Goal: Transaction & Acquisition: Purchase product/service

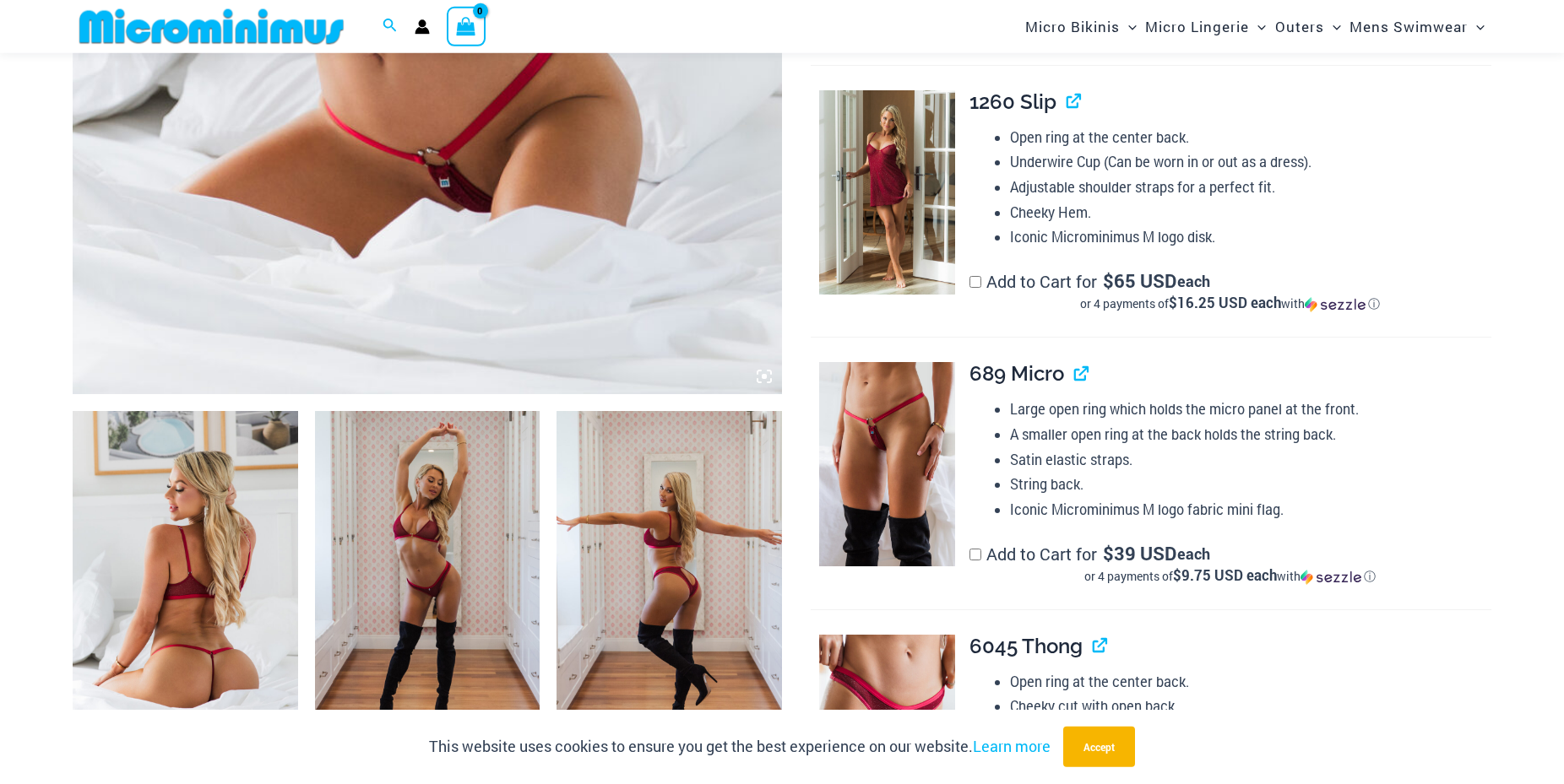
scroll to position [853, 0]
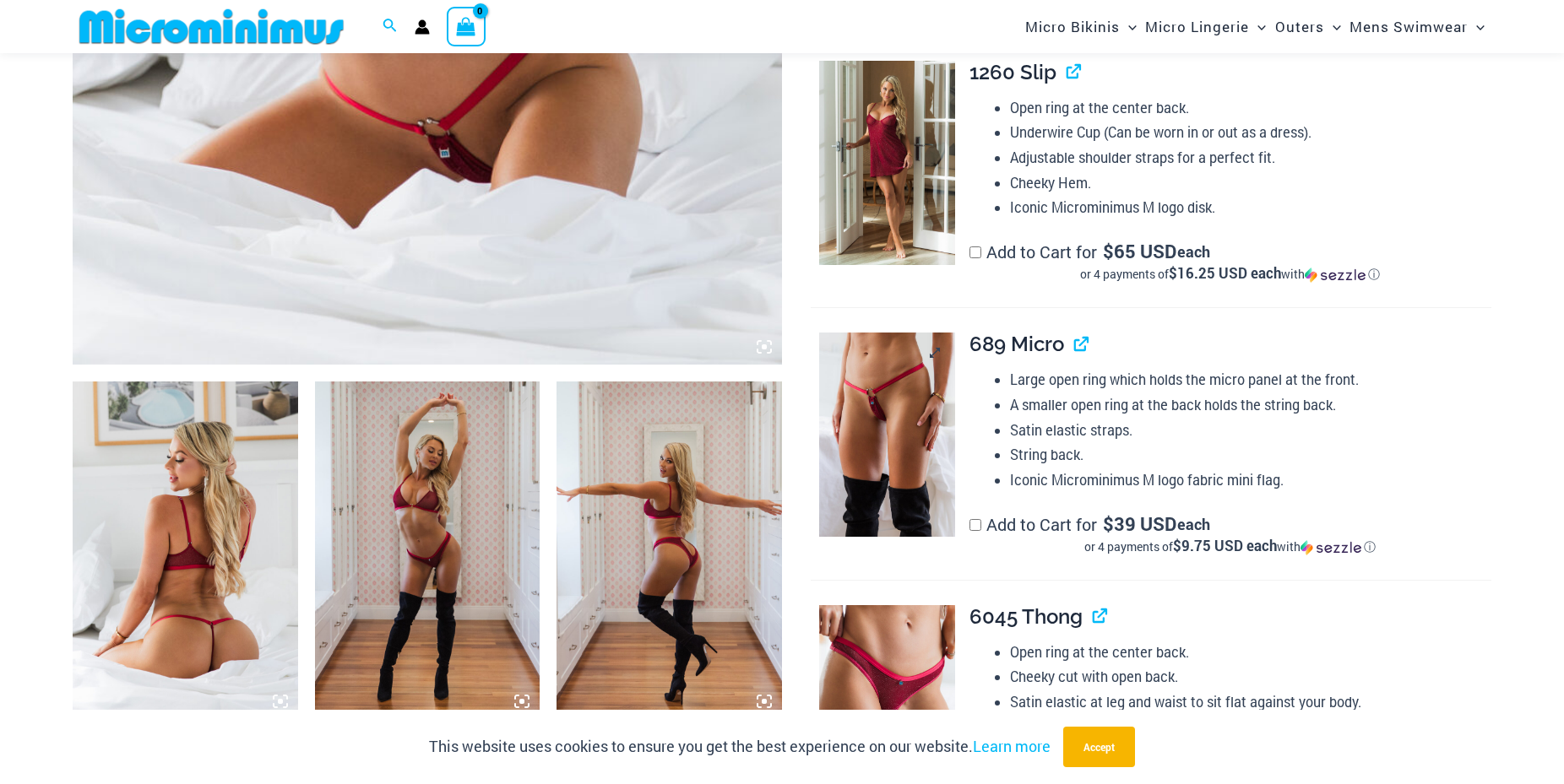
click at [896, 402] on img at bounding box center [887, 434] width 136 height 204
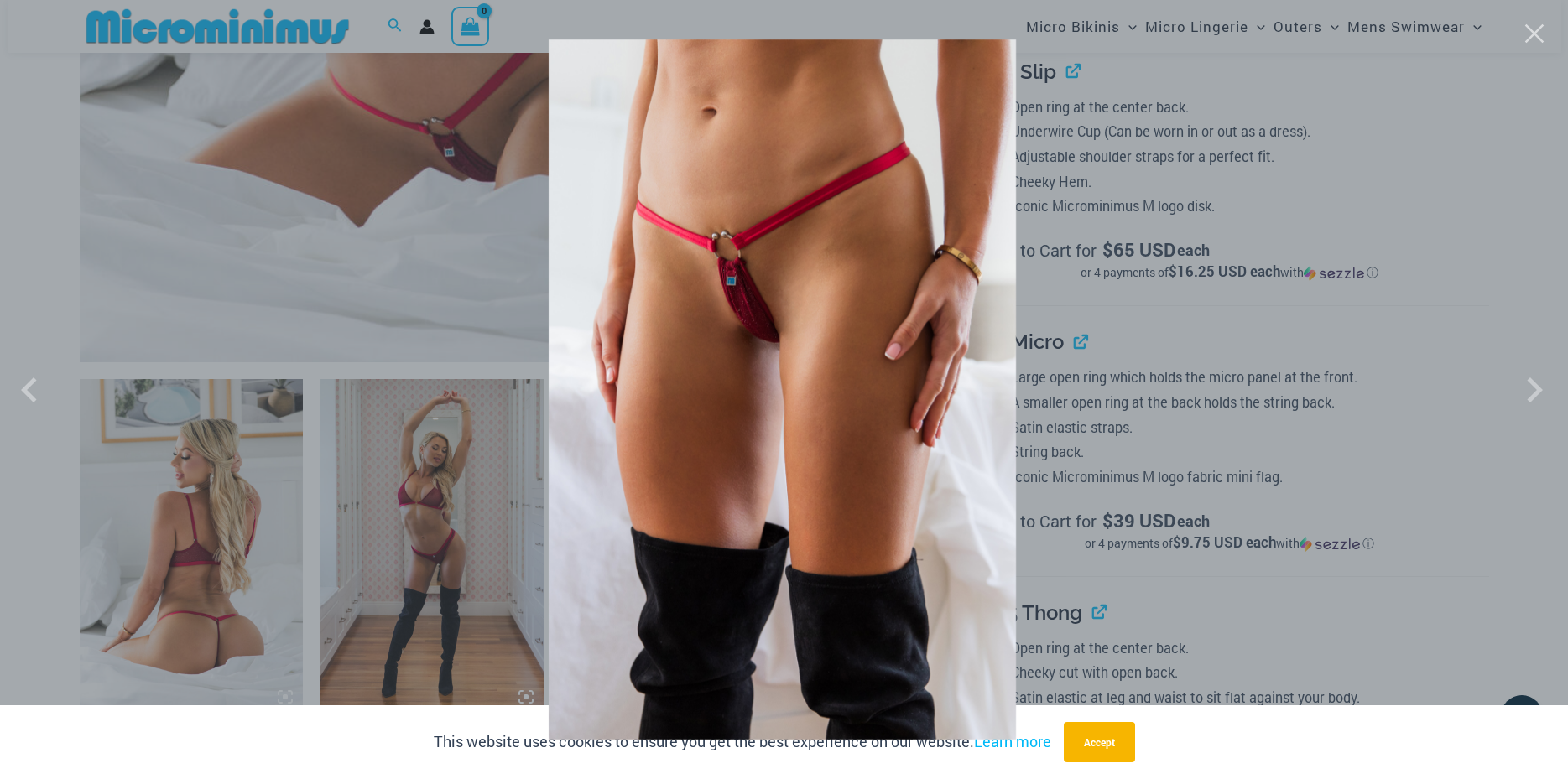
click at [707, 269] on img at bounding box center [782, 390] width 467 height 700
click at [757, 295] on img at bounding box center [782, 390] width 467 height 700
drag, startPoint x: 757, startPoint y: 289, endPoint x: 750, endPoint y: 297, distance: 10.6
click at [758, 290] on img at bounding box center [782, 390] width 467 height 700
click at [1098, 746] on div at bounding box center [784, 390] width 1568 height 779
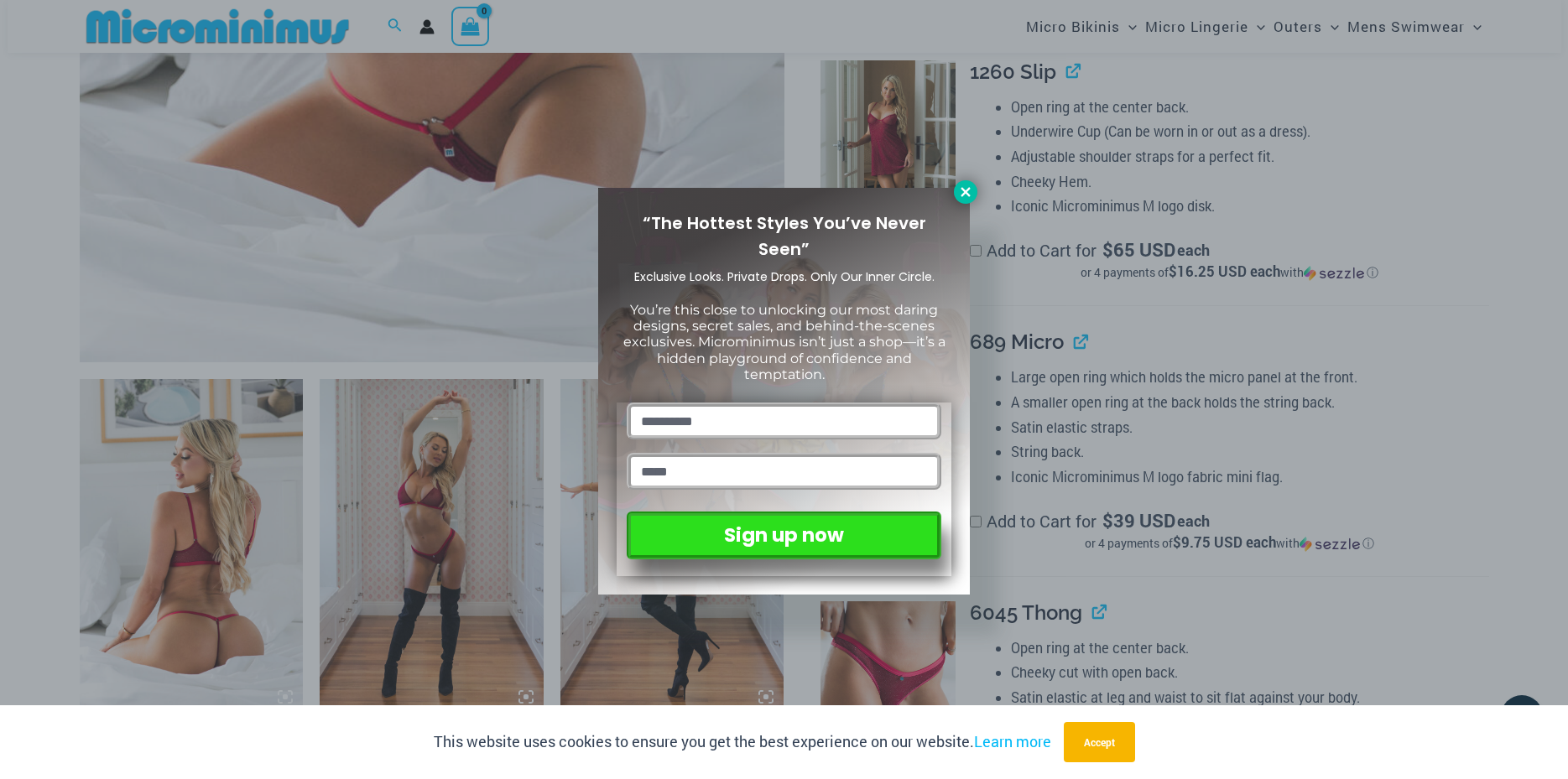
click at [965, 187] on icon at bounding box center [965, 192] width 16 height 16
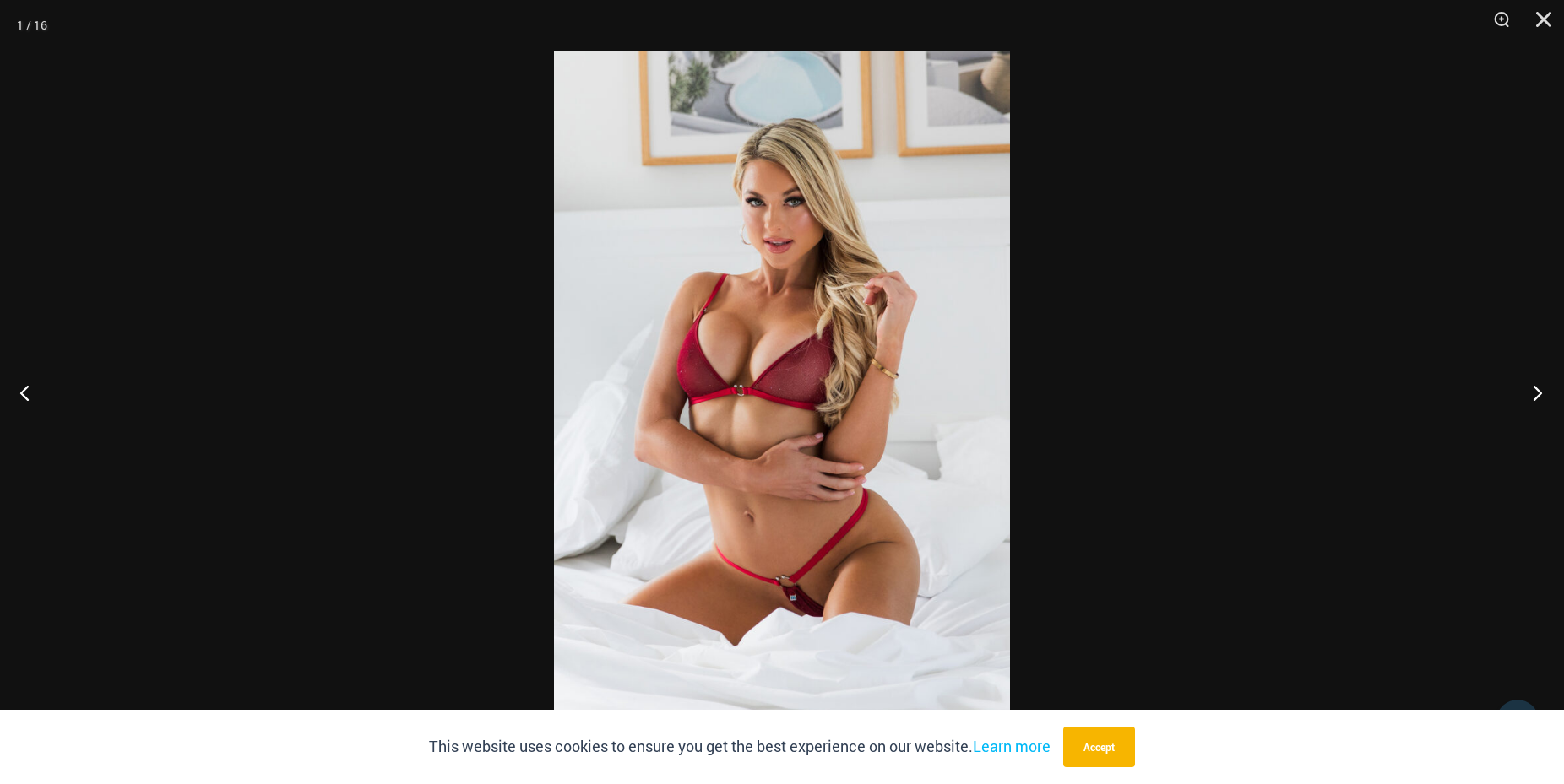
click at [1535, 383] on button "Next" at bounding box center [1532, 393] width 64 height 85
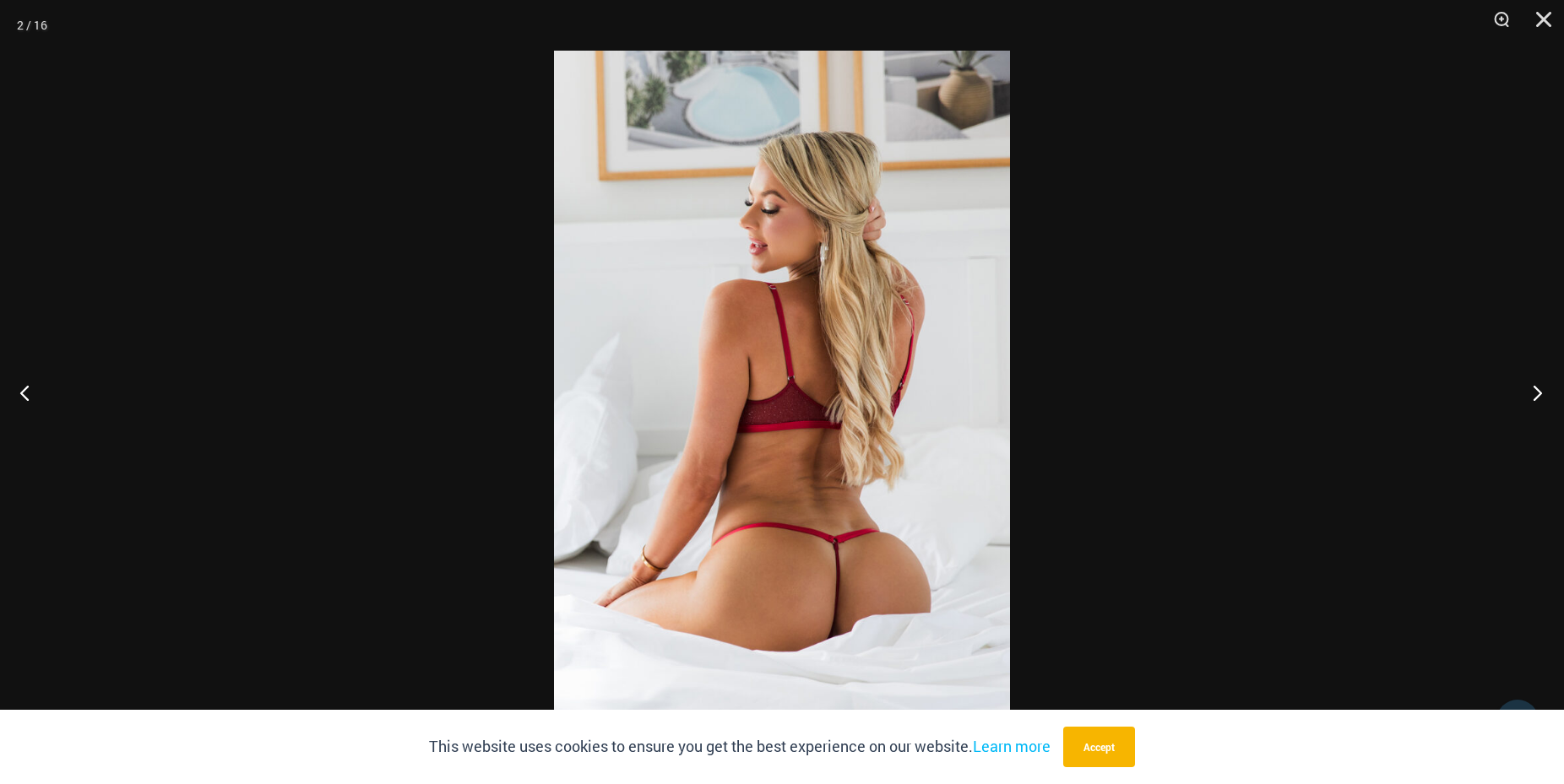
click at [1539, 384] on button "Next" at bounding box center [1532, 393] width 64 height 85
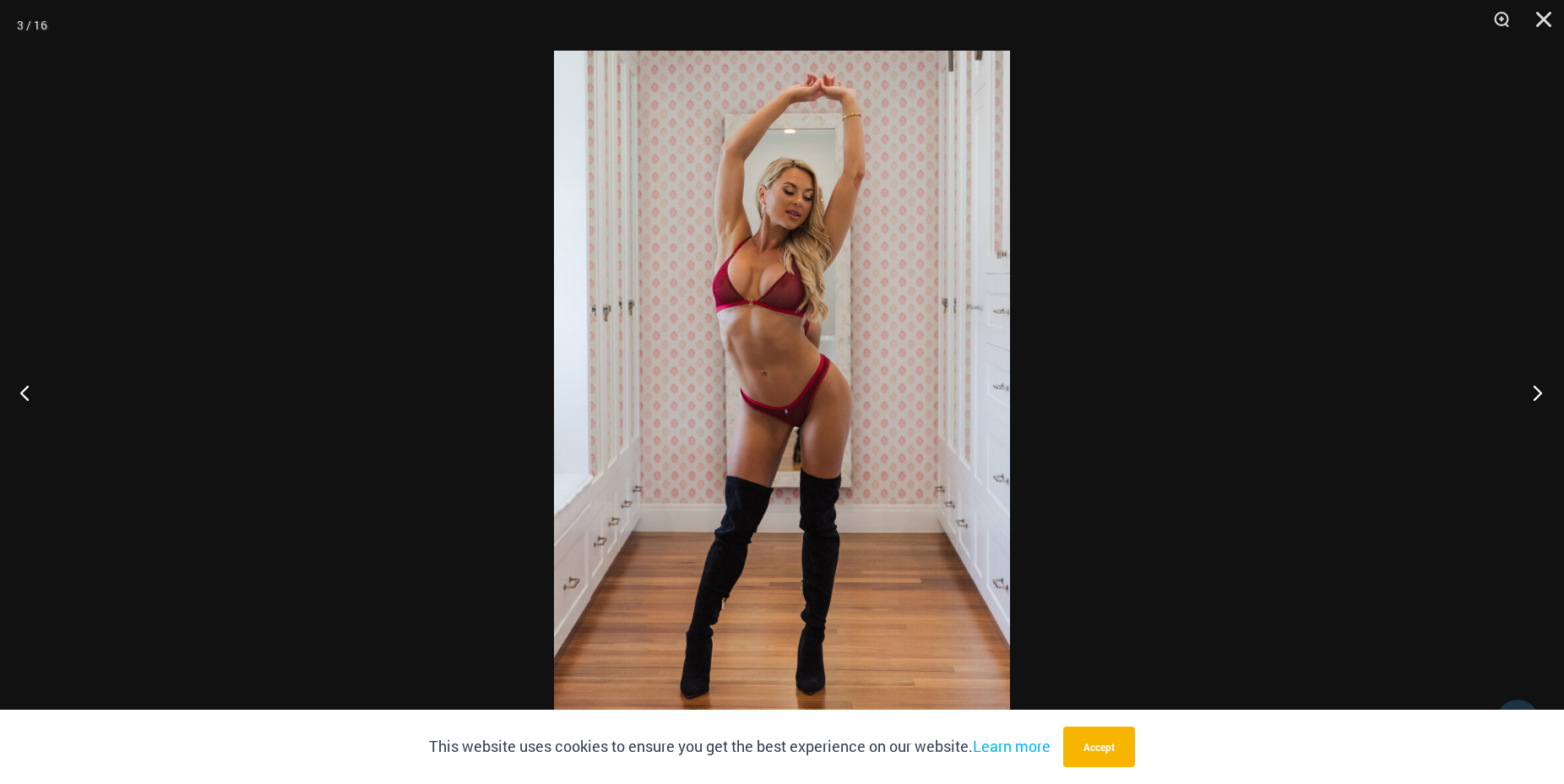
click at [1543, 383] on button "Next" at bounding box center [1532, 393] width 64 height 85
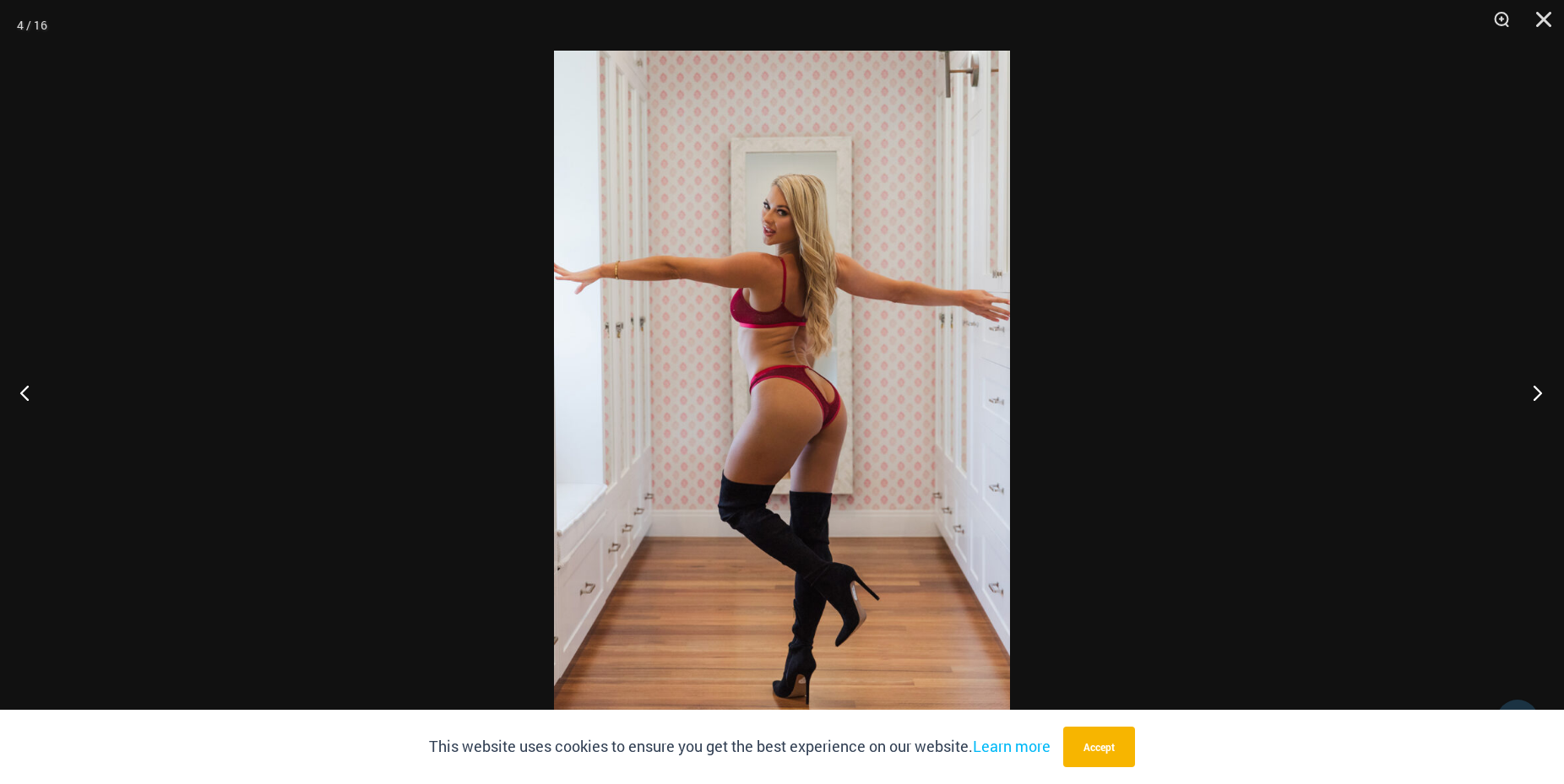
click at [1543, 383] on button "Next" at bounding box center [1532, 393] width 64 height 85
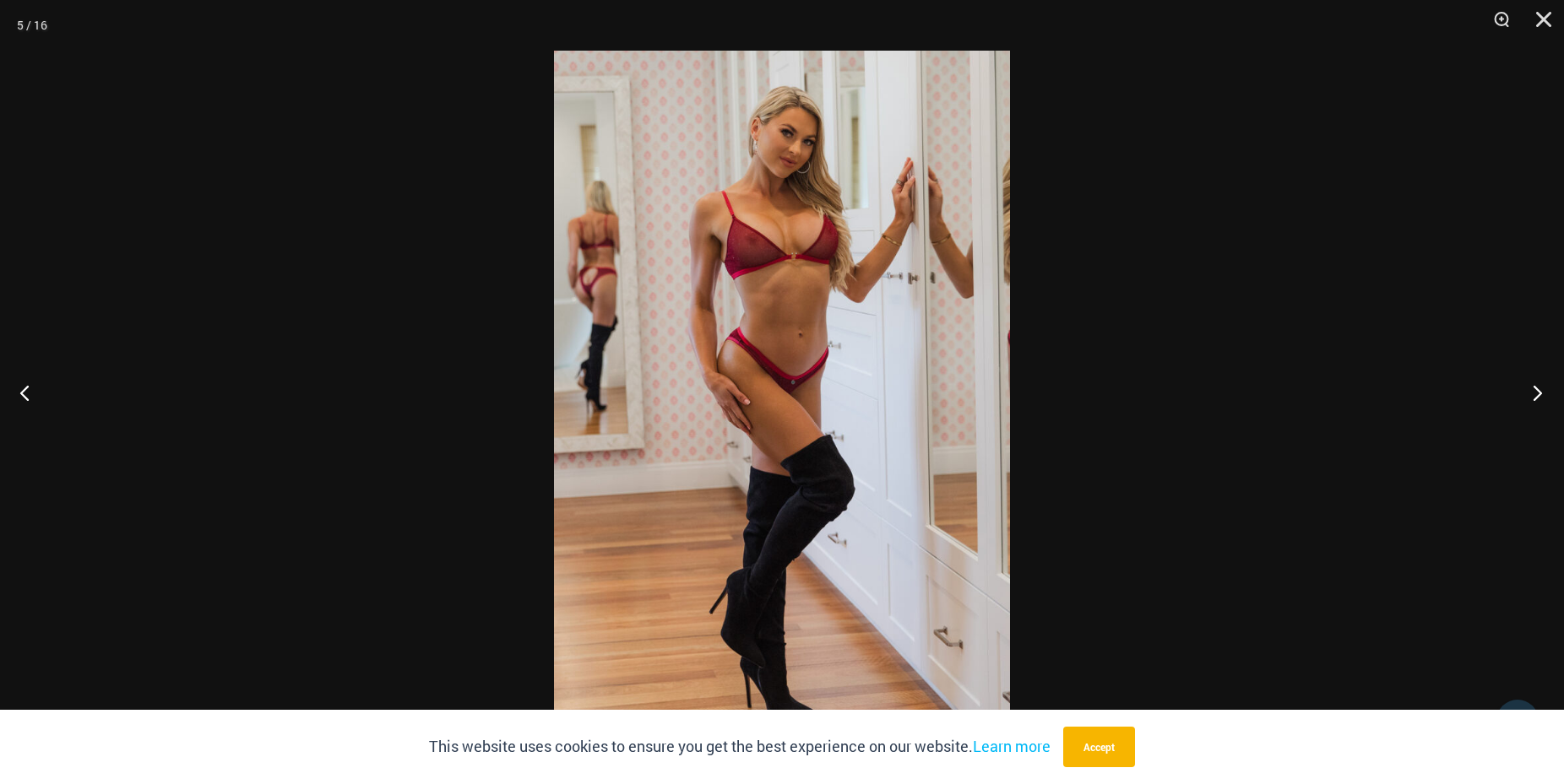
click at [1544, 383] on button "Next" at bounding box center [1532, 393] width 64 height 85
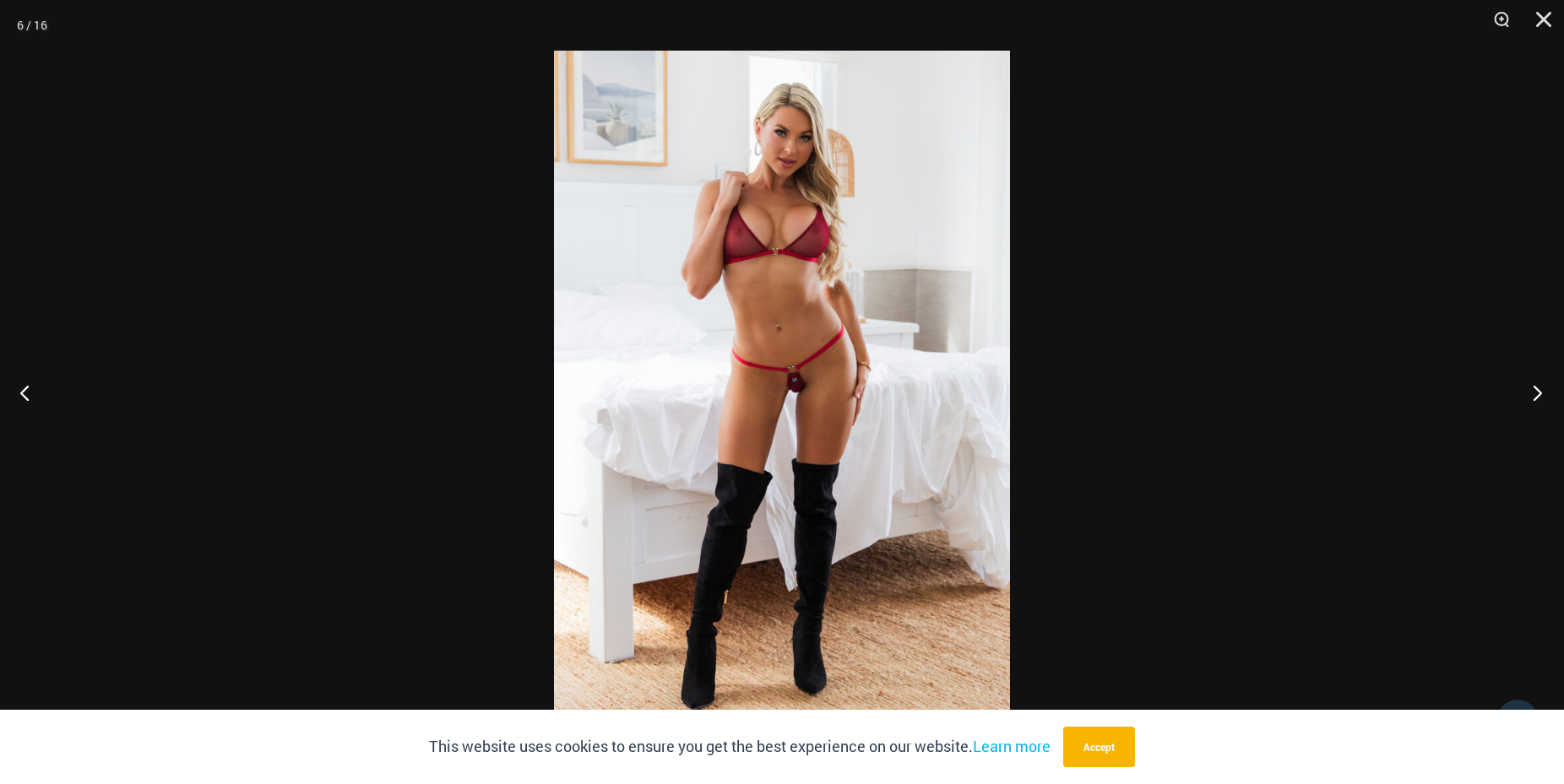
click at [1544, 383] on button "Next" at bounding box center [1532, 393] width 64 height 85
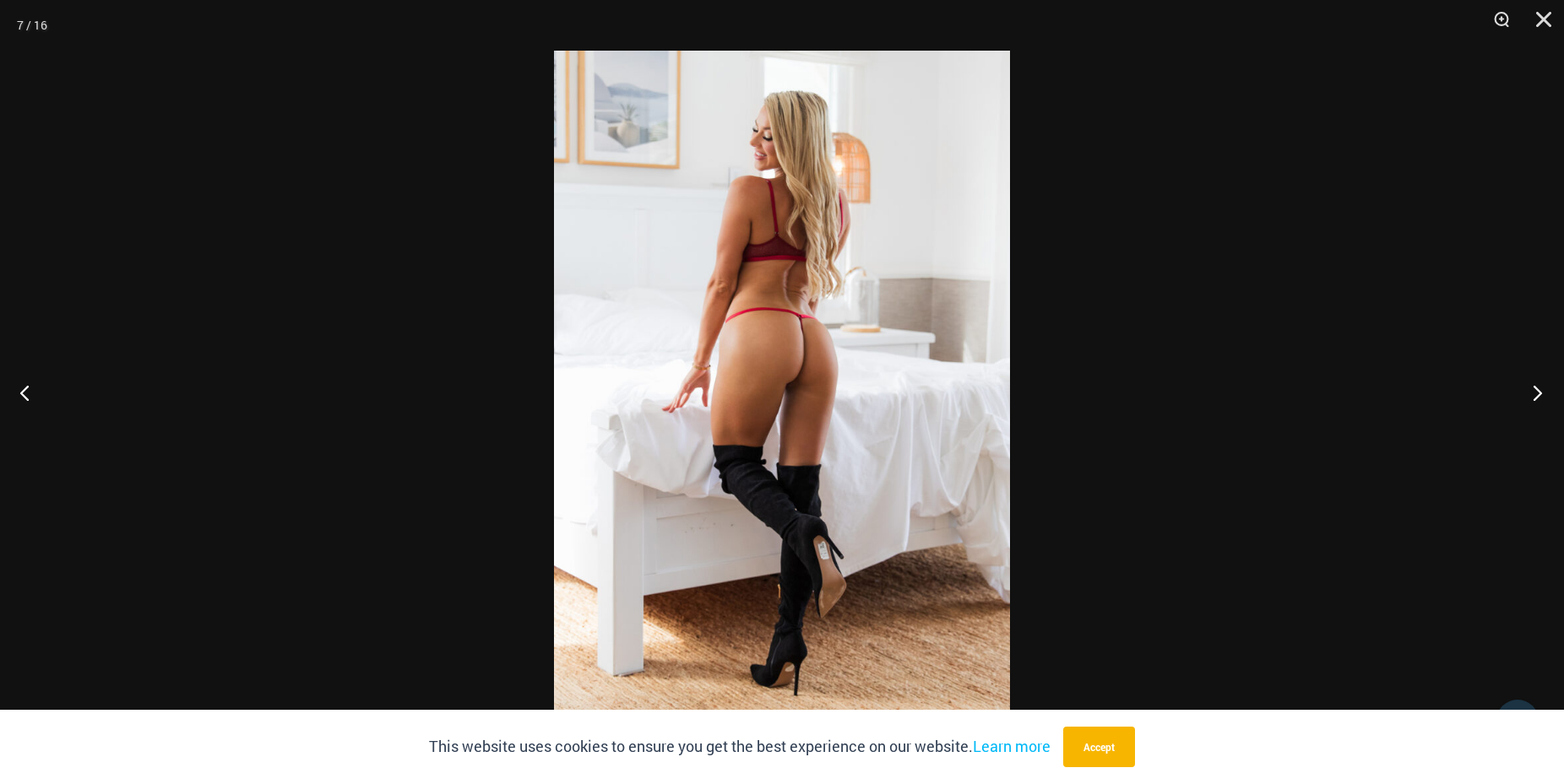
click at [1544, 382] on button "Next" at bounding box center [1532, 393] width 64 height 85
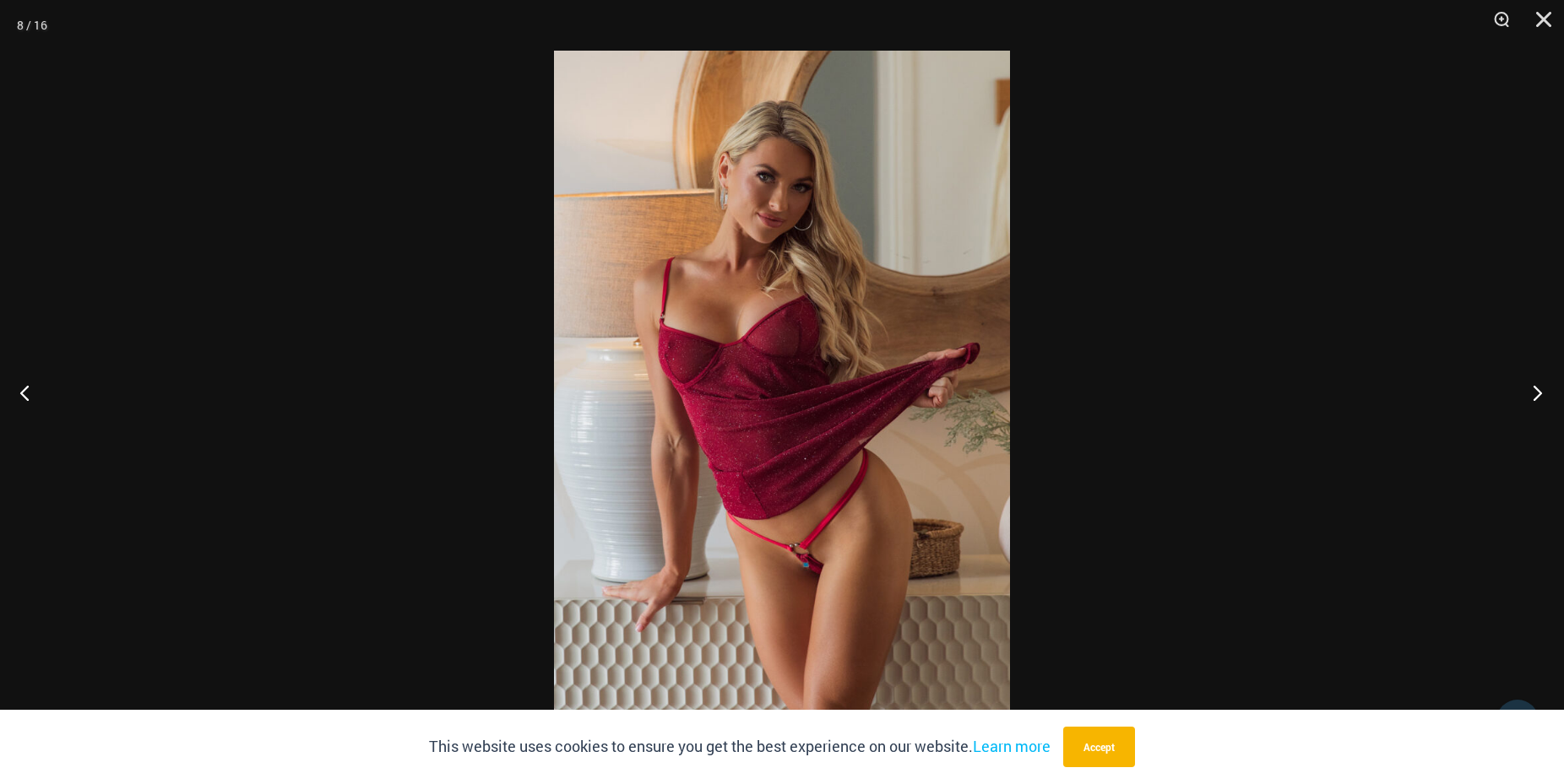
click at [1548, 380] on button "Next" at bounding box center [1532, 393] width 64 height 85
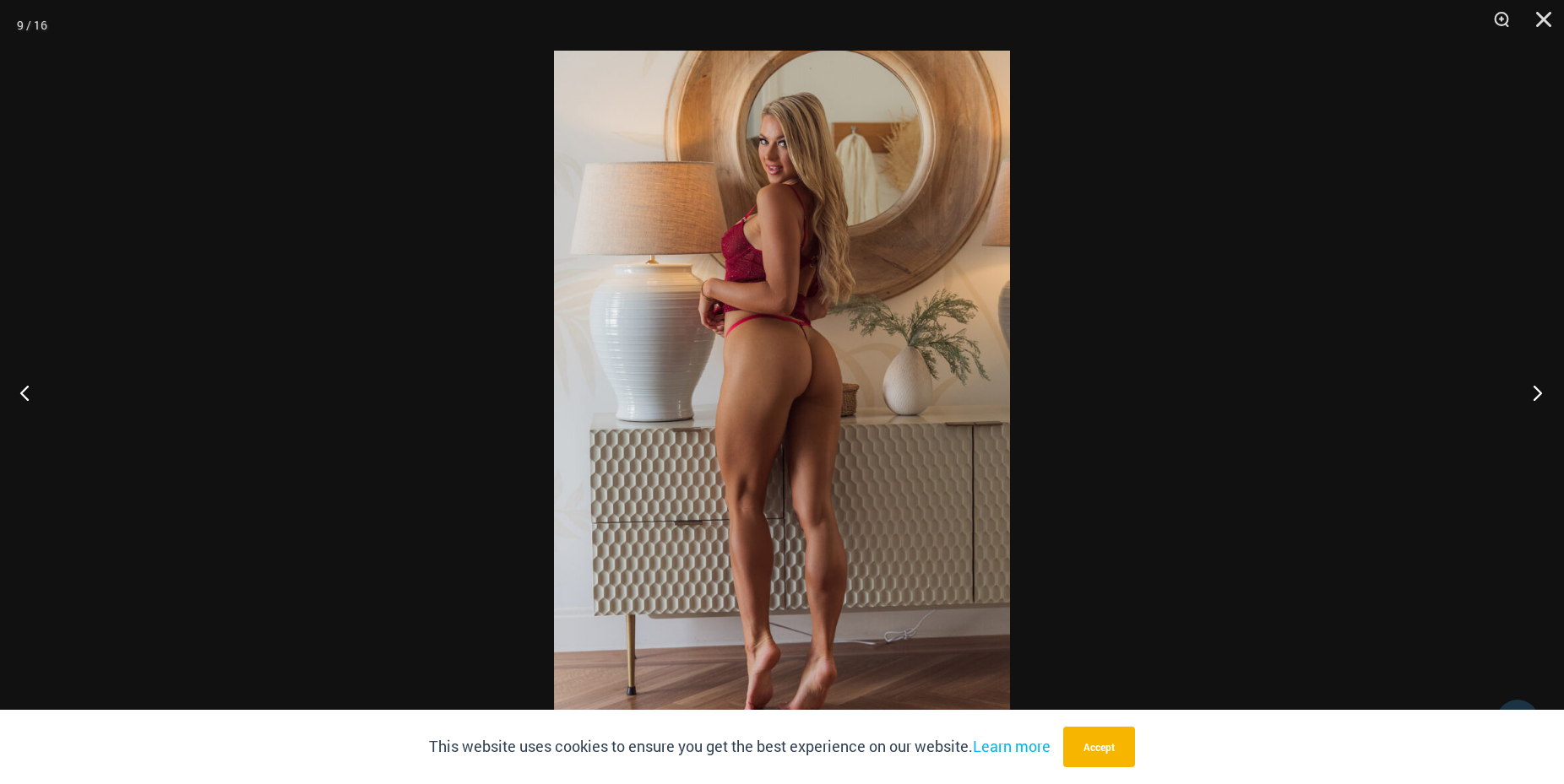
click at [1548, 380] on button "Next" at bounding box center [1532, 393] width 64 height 85
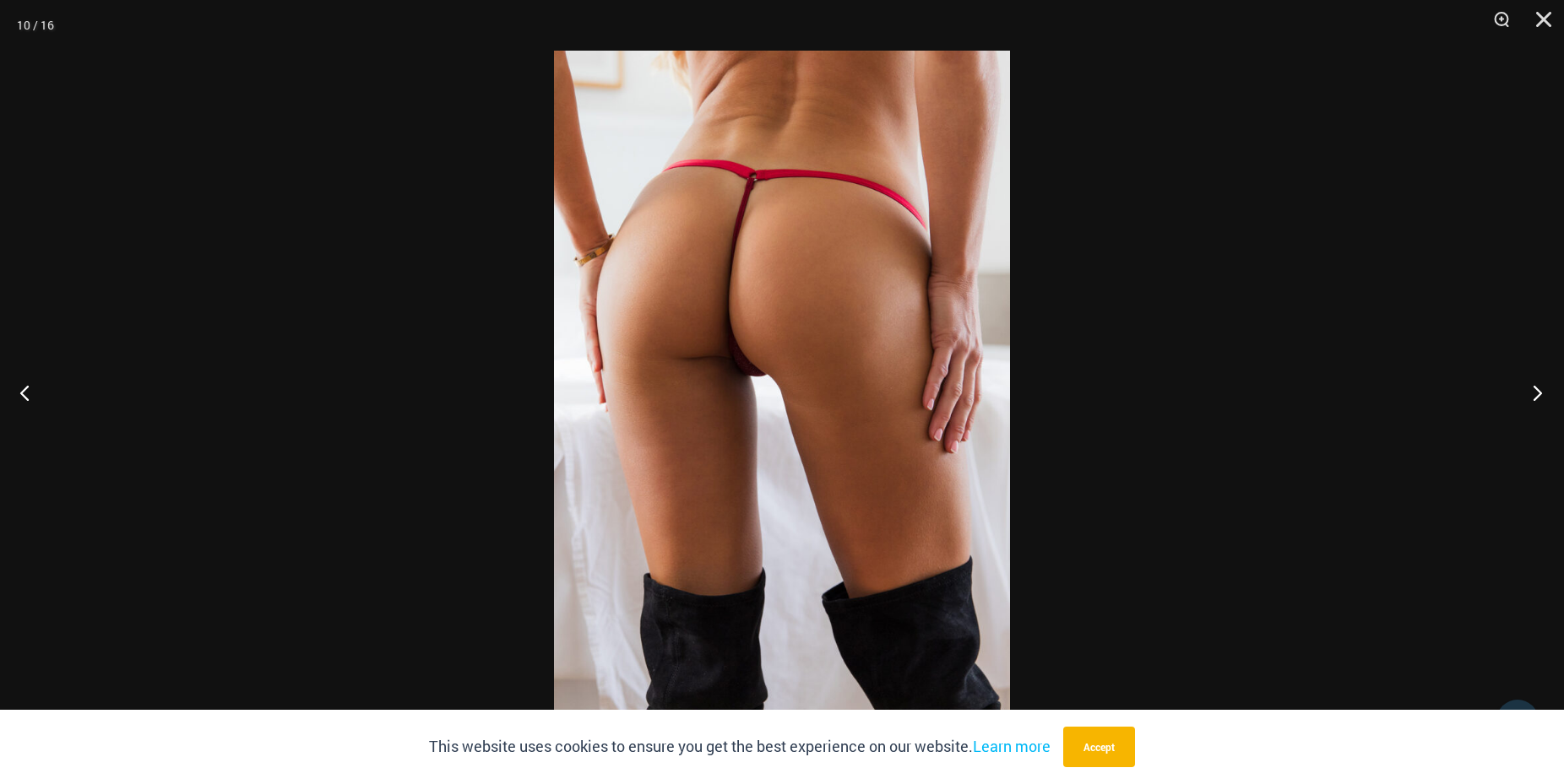
click at [1548, 380] on button "Next" at bounding box center [1532, 393] width 64 height 85
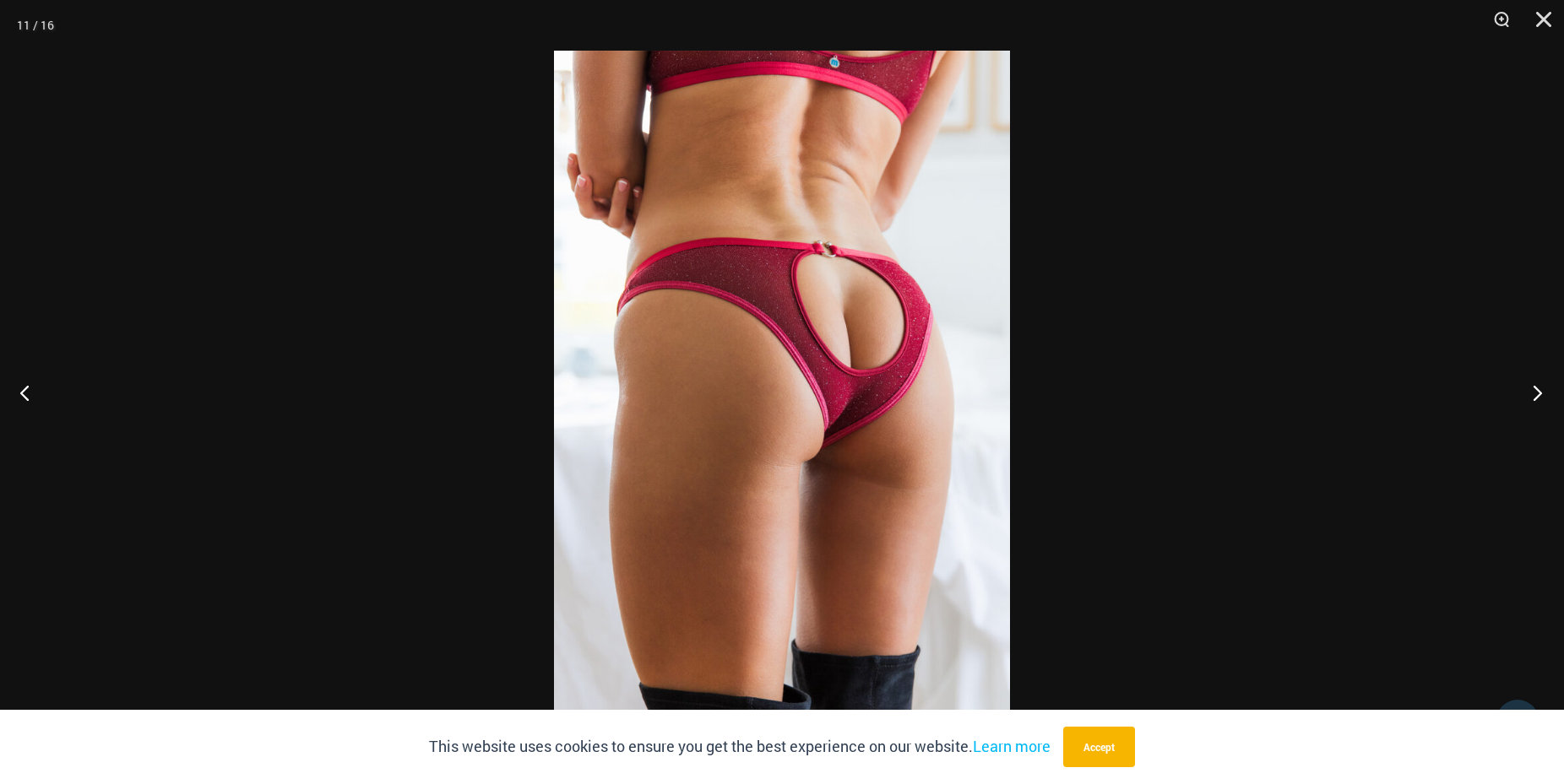
click at [1548, 380] on button "Next" at bounding box center [1532, 393] width 64 height 85
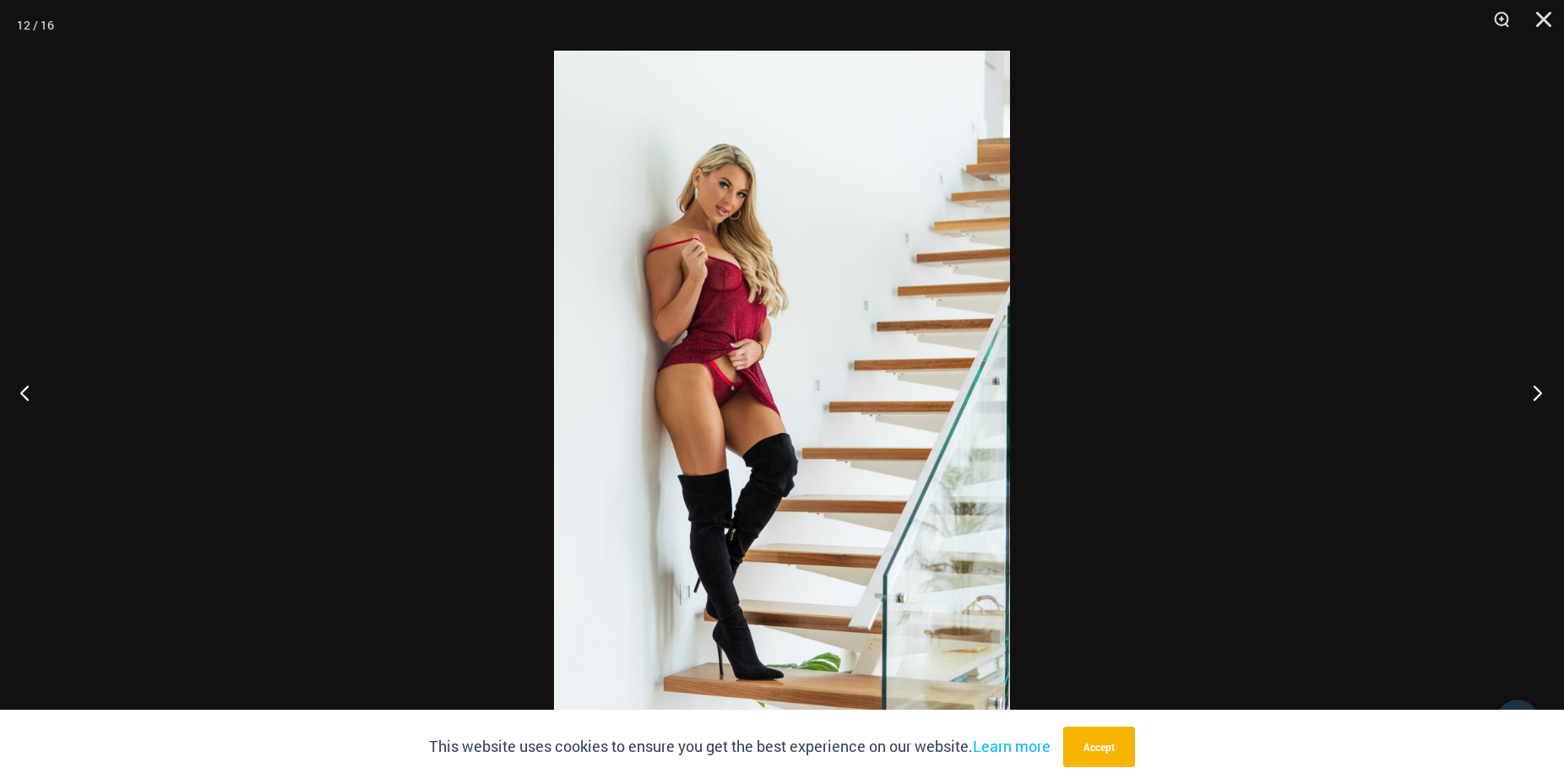
click at [1548, 380] on button "Next" at bounding box center [1532, 393] width 64 height 85
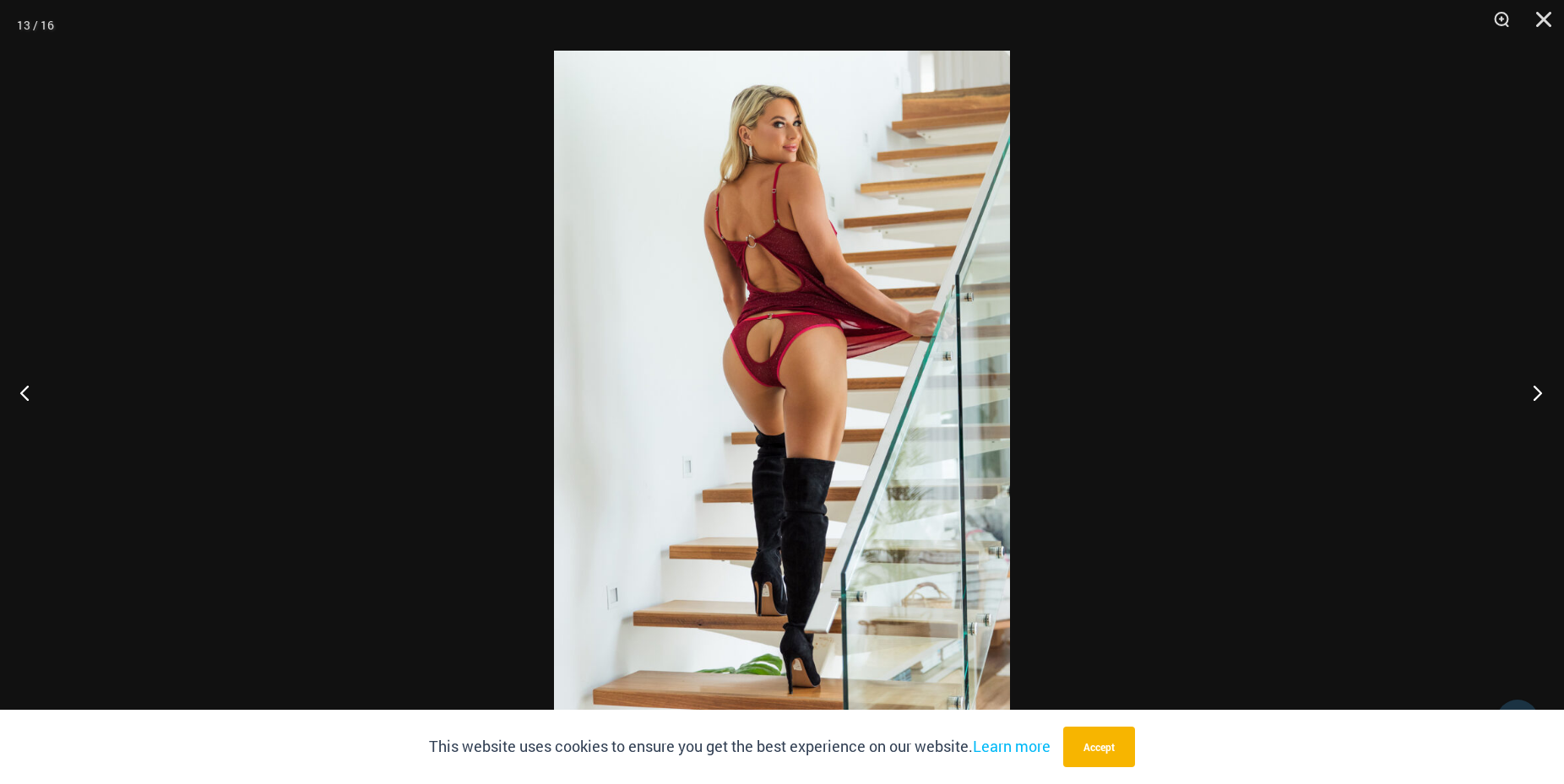
click at [1549, 379] on button "Next" at bounding box center [1532, 393] width 64 height 85
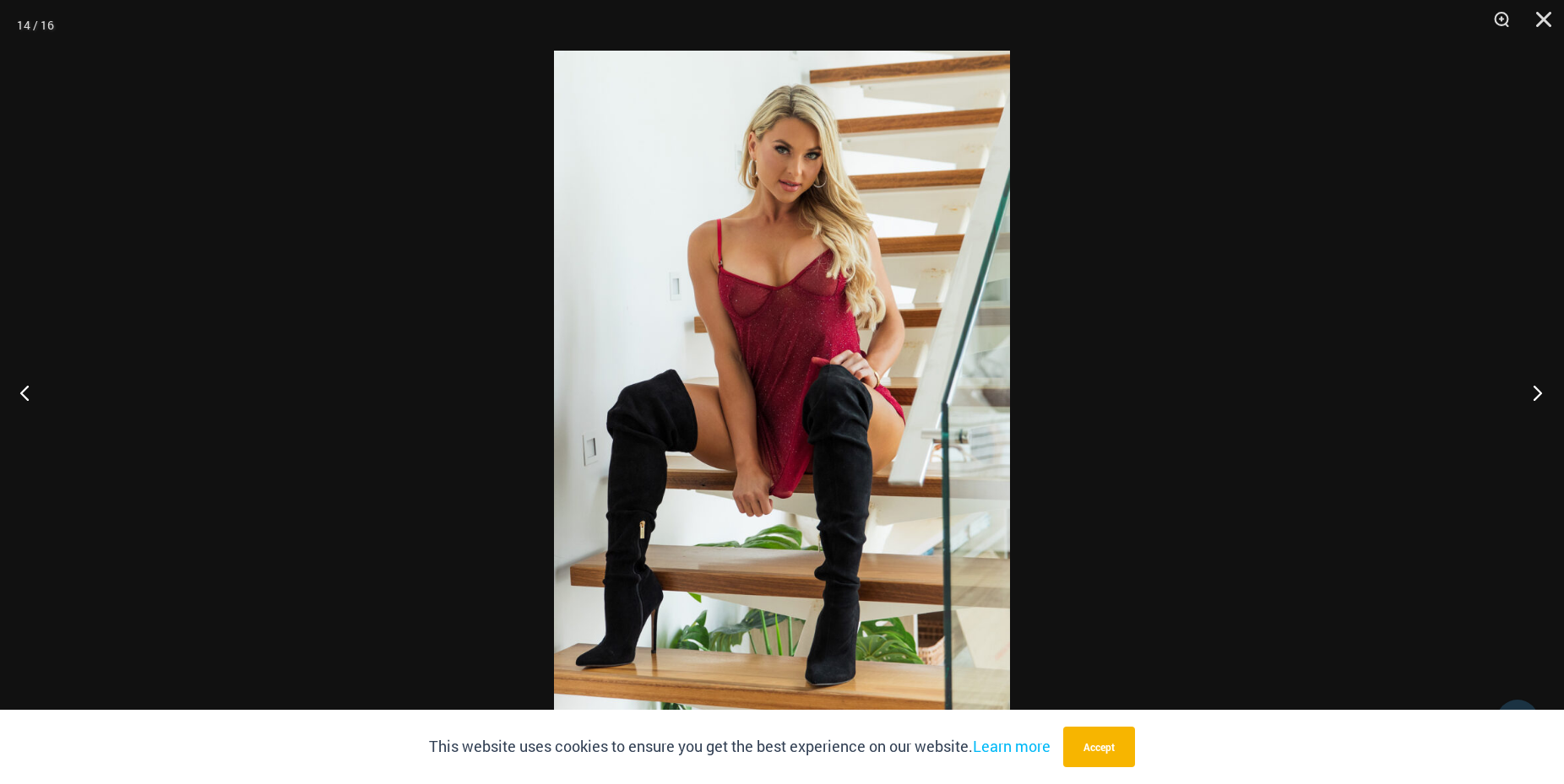
click at [1549, 379] on button "Next" at bounding box center [1532, 393] width 64 height 85
